Goal: Check status: Check status

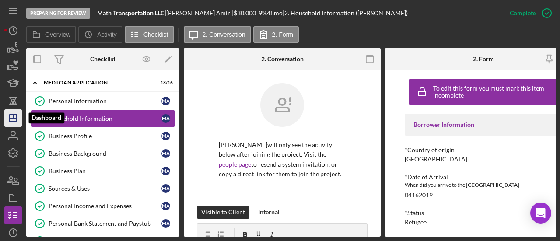
click at [15, 121] on polygon "button" at bounding box center [13, 118] width 7 height 7
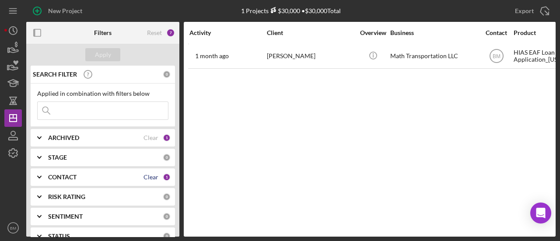
click at [153, 179] on div "Clear" at bounding box center [151, 177] width 15 height 7
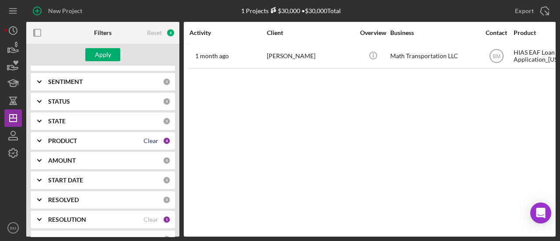
scroll to position [136, 0]
click at [144, 140] on div "Clear" at bounding box center [151, 140] width 15 height 7
click at [147, 219] on div "Clear" at bounding box center [151, 218] width 15 height 7
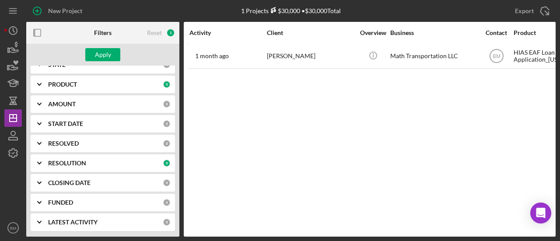
click at [103, 47] on div "Apply" at bounding box center [102, 55] width 153 height 22
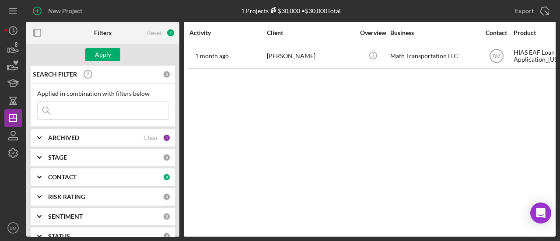
click at [95, 109] on input at bounding box center [103, 111] width 130 height 18
click at [112, 48] on button "Apply" at bounding box center [102, 54] width 35 height 13
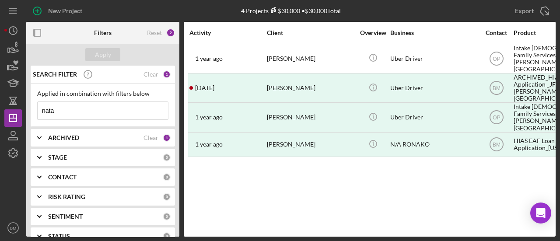
click at [63, 113] on input "nata" at bounding box center [103, 111] width 130 height 18
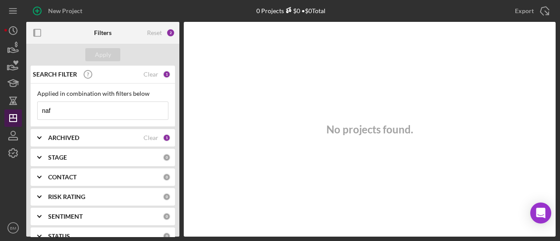
drag, startPoint x: 66, startPoint y: 116, endPoint x: 8, endPoint y: 123, distance: 58.3
click at [8, 123] on div "New Project 0 Projects $0 • $0 Total Export Icon/Export Filters Reset 2 Apply S…" at bounding box center [280, 118] width 552 height 237
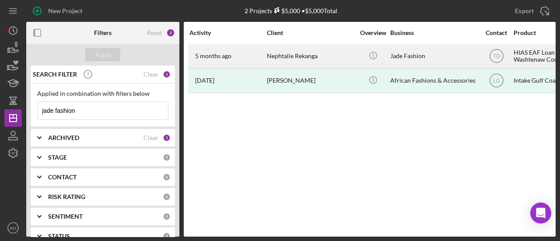
scroll to position [0, 20]
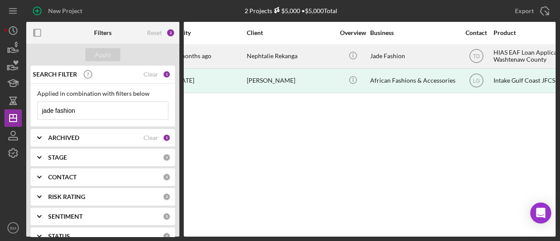
type input "jade fashion"
click at [293, 53] on div "Nephtalie Rekanga" at bounding box center [291, 56] width 88 height 23
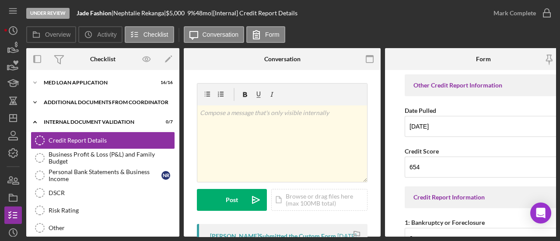
click at [83, 105] on div "Additional Documents from Coordinator" at bounding box center [106, 102] width 125 height 5
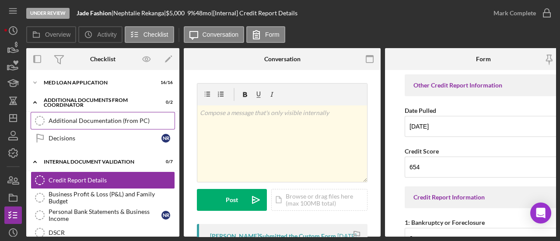
click at [92, 127] on link "Additional Documentation (from PC) Additional Documentation (from PC)" at bounding box center [103, 121] width 144 height 18
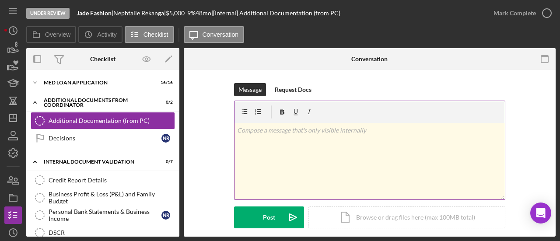
scroll to position [66, 0]
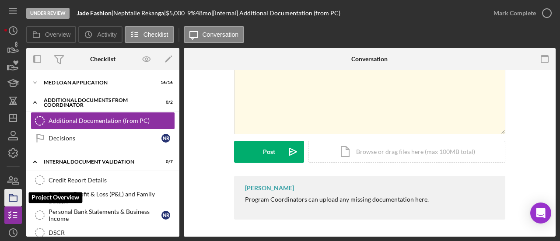
click at [10, 199] on icon "button" at bounding box center [13, 198] width 22 height 22
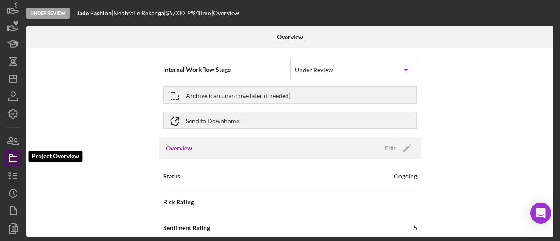
scroll to position [41, 0]
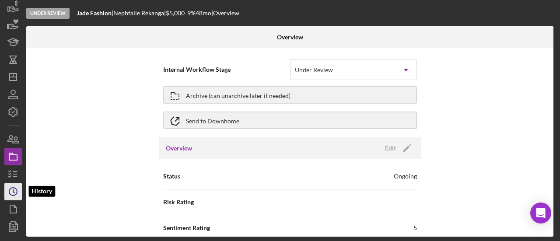
click at [5, 189] on icon "Icon/History" at bounding box center [13, 192] width 22 height 22
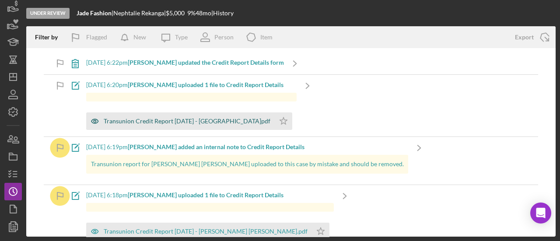
click at [194, 121] on div "Transunion Credit Report [DATE] - [GEOGRAPHIC_DATA]pdf" at bounding box center [187, 121] width 167 height 7
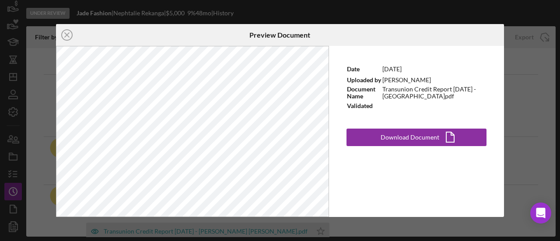
click at [204, 13] on div "Icon/Close Preview Document Date [DATE] Uploaded by [PERSON_NAME] Document Name…" at bounding box center [280, 120] width 560 height 241
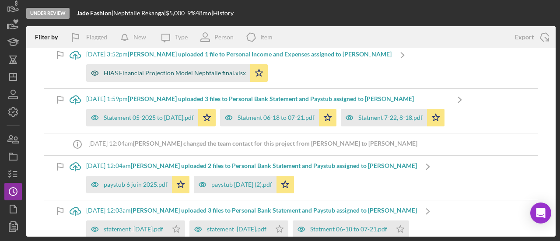
scroll to position [206, 0]
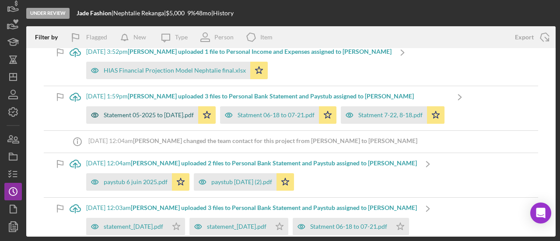
click at [175, 113] on div "Statement 05-2025 to [DATE].pdf" at bounding box center [149, 115] width 90 height 7
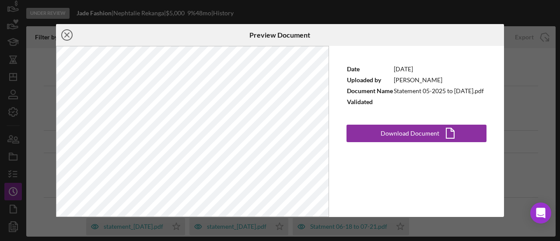
click at [74, 34] on icon "Icon/Close" at bounding box center [67, 35] width 22 height 22
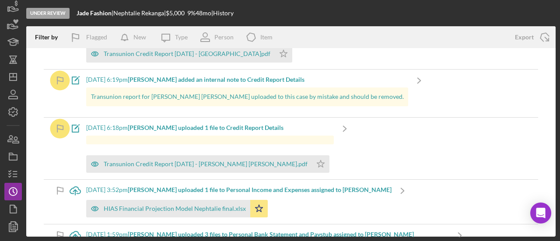
scroll to position [64, 0]
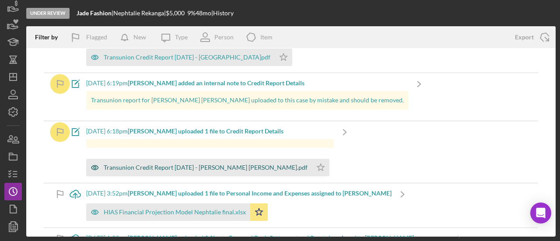
click at [171, 167] on div "Transunion Credit Report [DATE] - [PERSON_NAME] [PERSON_NAME].pdf" at bounding box center [206, 167] width 204 height 7
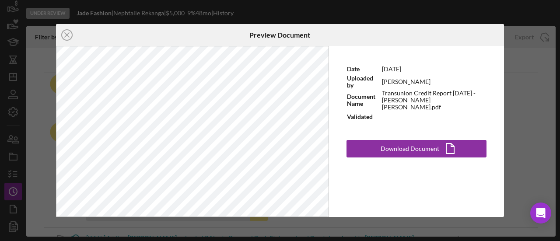
click at [173, 227] on div "Icon/Close Preview Document Date [DATE] Uploaded by [PERSON_NAME] Document Name…" at bounding box center [280, 120] width 560 height 241
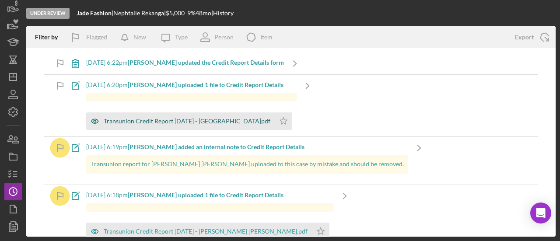
click at [183, 127] on div "Transunion Credit Report [DATE] - [GEOGRAPHIC_DATA]pdf" at bounding box center [180, 122] width 189 height 18
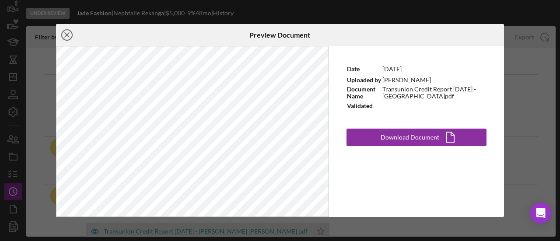
click at [64, 34] on icon "Icon/Close" at bounding box center [67, 35] width 22 height 22
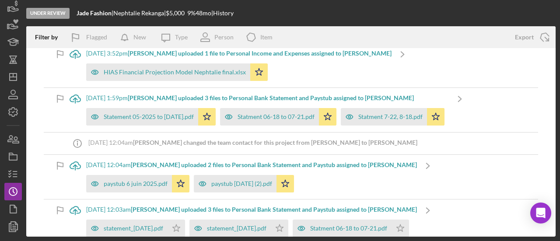
scroll to position [204, 0]
click at [126, 112] on div "Statement 05-2025 to [DATE].pdf" at bounding box center [142, 117] width 112 height 18
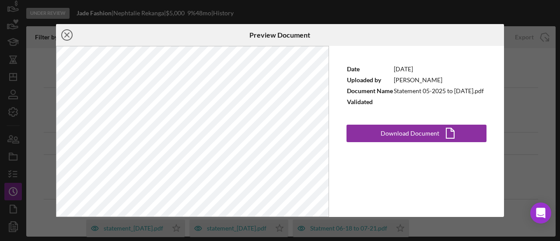
click at [63, 35] on icon "Icon/Close" at bounding box center [67, 35] width 22 height 22
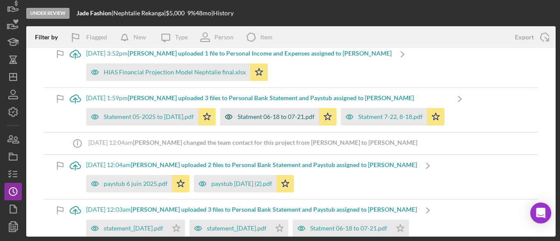
click at [254, 111] on div "Statment 06-18 to 07-21.pdf" at bounding box center [269, 117] width 99 height 18
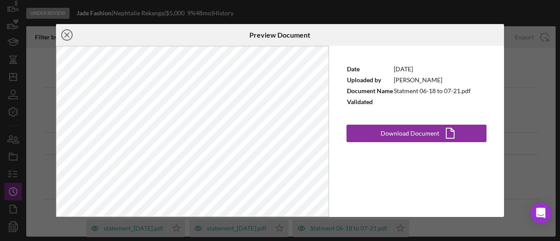
click at [66, 32] on icon "Icon/Close" at bounding box center [67, 35] width 22 height 22
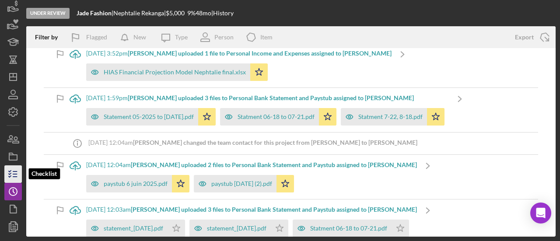
click at [11, 171] on icon "button" at bounding box center [13, 174] width 22 height 22
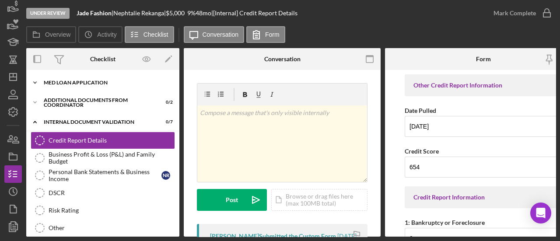
click at [106, 80] on div "MED Loan Application" at bounding box center [106, 82] width 125 height 5
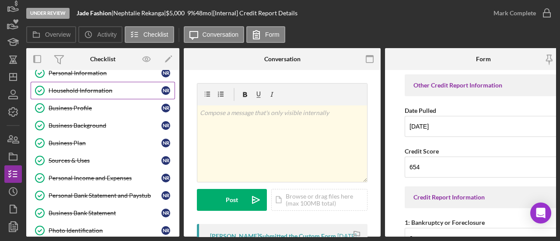
scroll to position [30, 0]
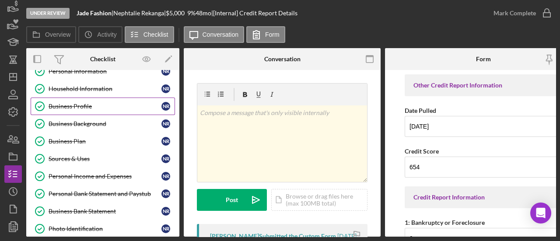
click at [95, 104] on div "Business Profile" at bounding box center [105, 106] width 113 height 7
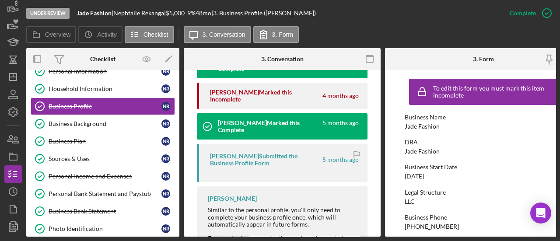
scroll to position [322, 0]
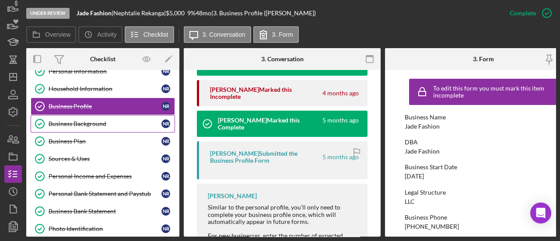
click at [116, 126] on link "Business Background Business Background N R" at bounding box center [103, 124] width 144 height 18
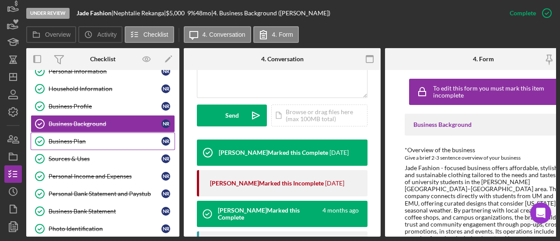
scroll to position [244, 0]
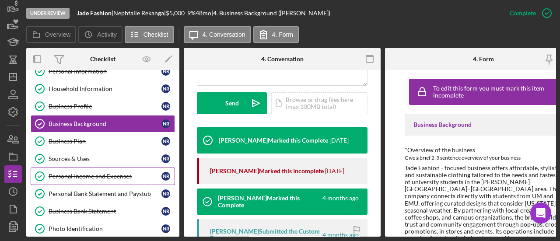
click at [107, 177] on div "Personal Income and Expenses" at bounding box center [105, 176] width 113 height 7
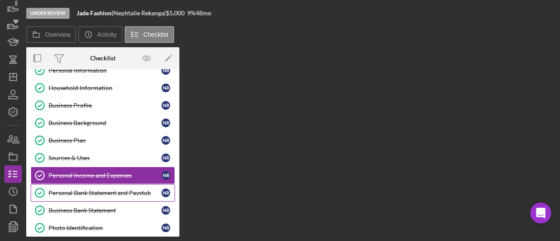
click at [116, 187] on link "Personal Bank Statement and Paystub Personal Bank Statement and Paystub N R" at bounding box center [103, 193] width 144 height 18
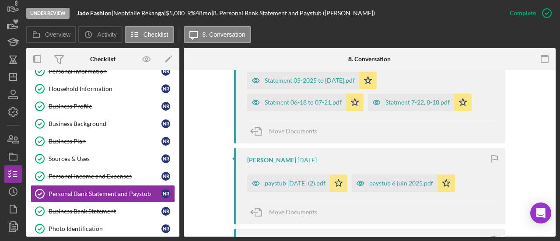
scroll to position [320, 0]
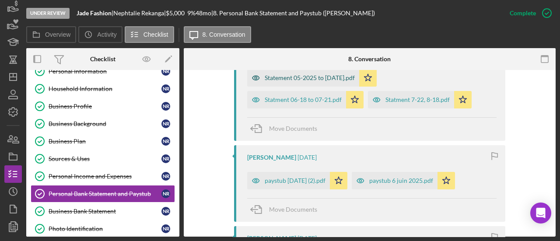
click at [305, 77] on div "Statement 05-2025 to [DATE].pdf" at bounding box center [310, 77] width 90 height 7
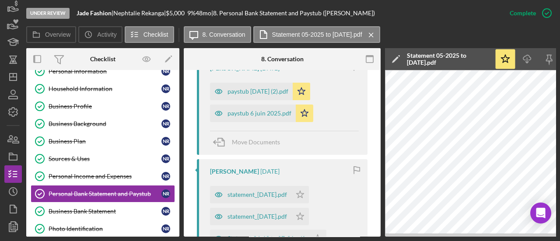
scroll to position [441, 0]
click at [258, 85] on div "paystub [DATE] (2).pdf" at bounding box center [251, 91] width 83 height 18
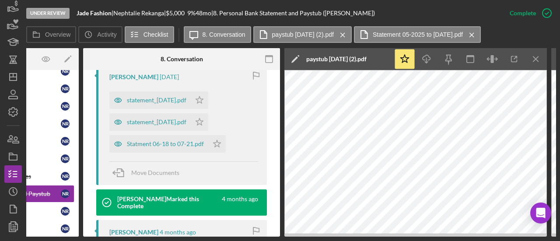
scroll to position [534, 0]
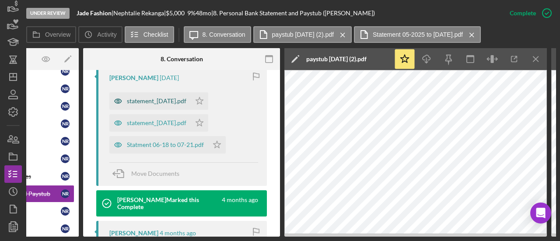
click at [147, 98] on div "statement_[DATE].pdf" at bounding box center [157, 101] width 60 height 7
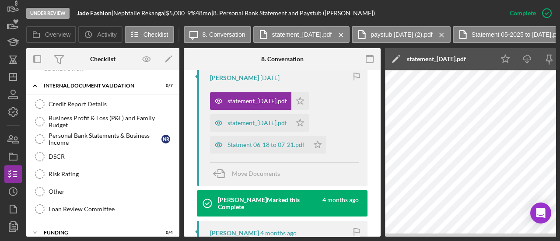
scroll to position [326, 0]
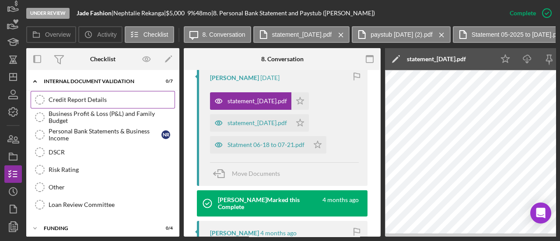
click at [85, 99] on link "Credit Report Details Credit Report Details" at bounding box center [103, 100] width 144 height 18
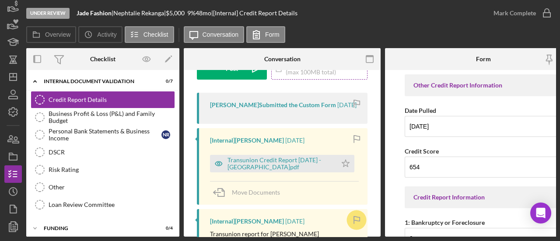
scroll to position [133, 0]
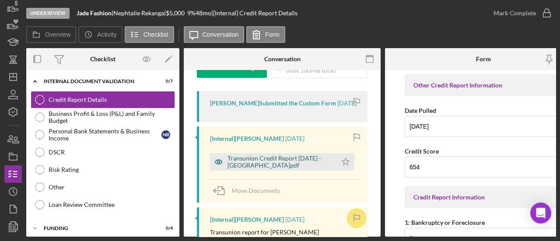
click at [266, 167] on div "Transunion Credit Report [DATE] - [GEOGRAPHIC_DATA]pdf" at bounding box center [280, 162] width 105 height 14
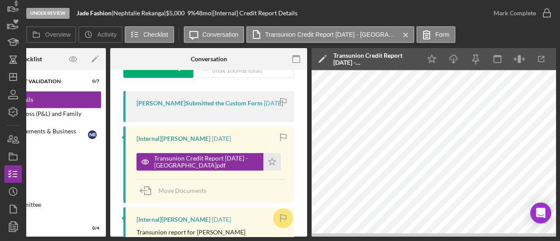
scroll to position [0, 0]
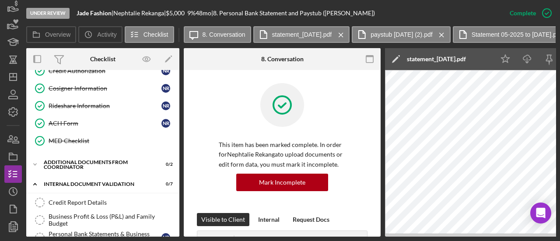
scroll to position [255, 0]
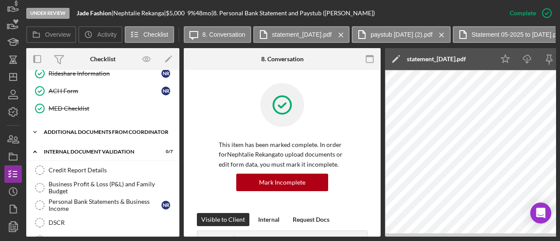
click at [110, 130] on div "Additional Documents from Coordinator" at bounding box center [106, 132] width 125 height 5
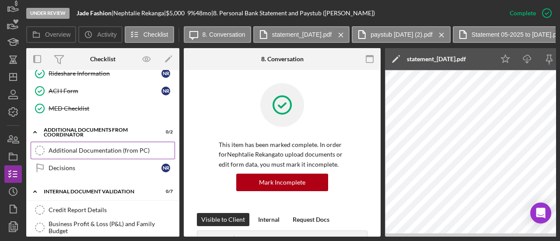
click at [103, 147] on div "Additional Documentation (from PC)" at bounding box center [112, 150] width 126 height 7
